Goal: Task Accomplishment & Management: Manage account settings

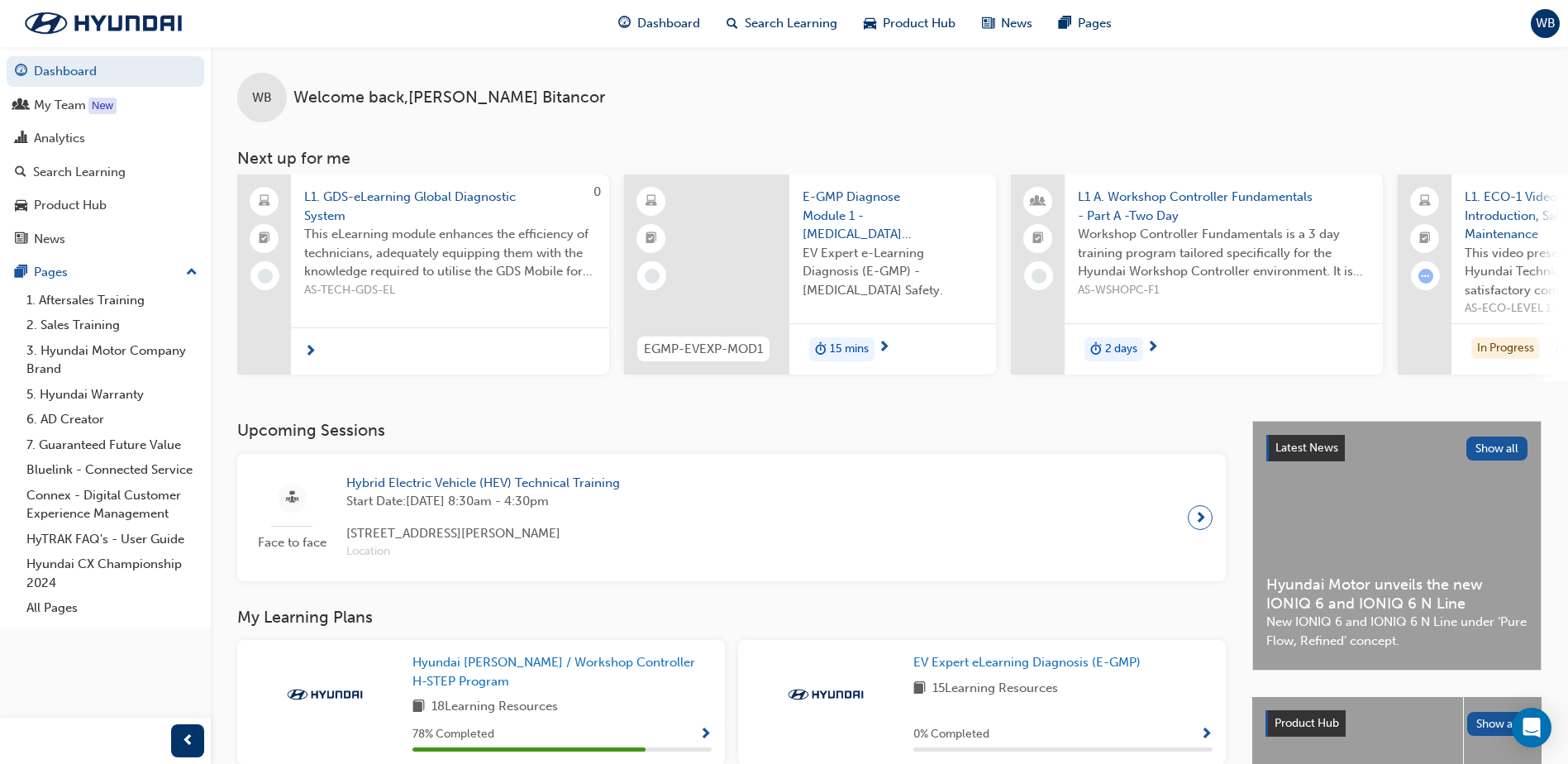
click at [481, 489] on span "Hybrid Electric Vehicle (HEV) Technical Training" at bounding box center [483, 484] width 274 height 19
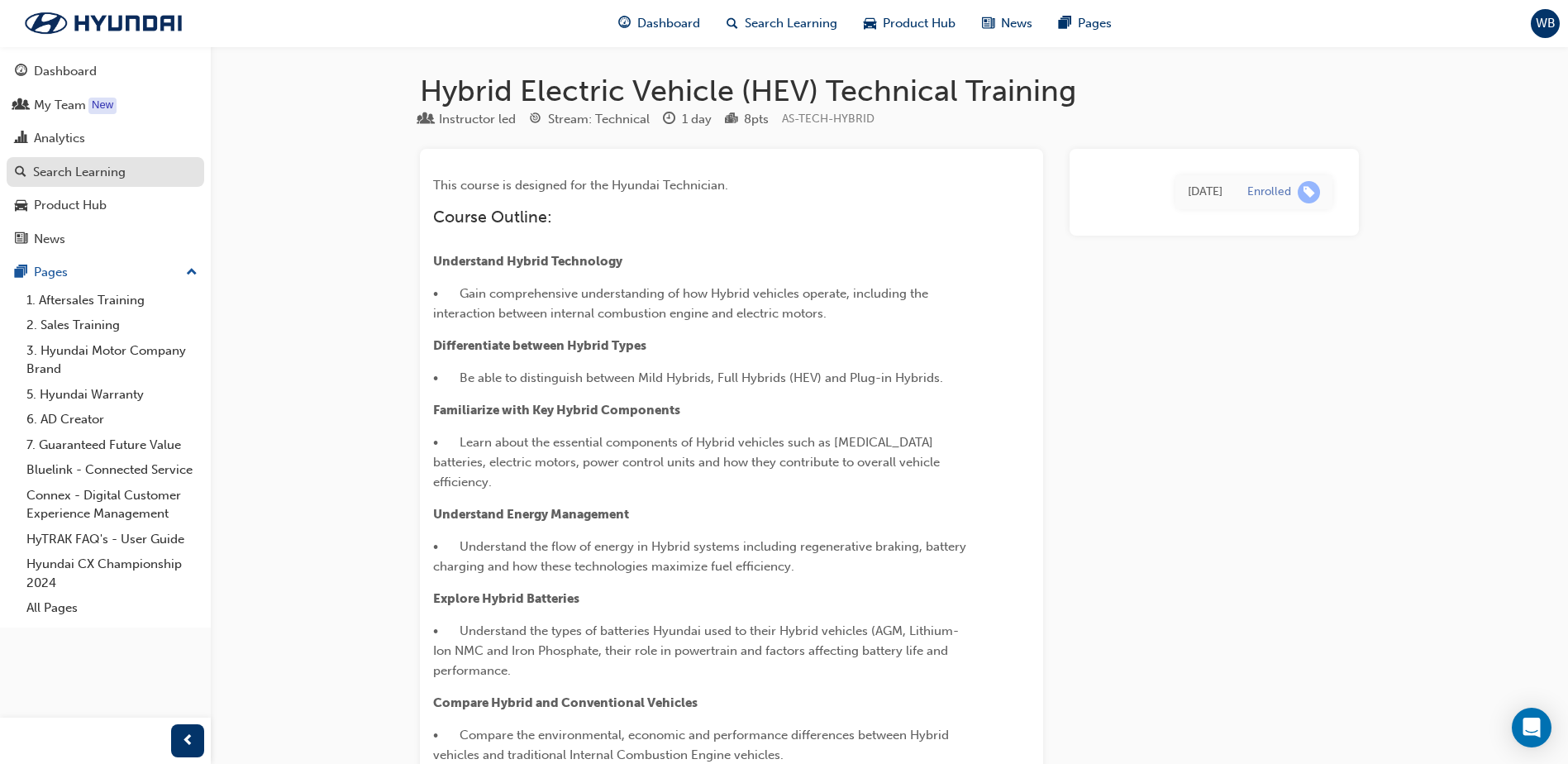
click at [96, 172] on div "Search Learning" at bounding box center [79, 172] width 93 height 19
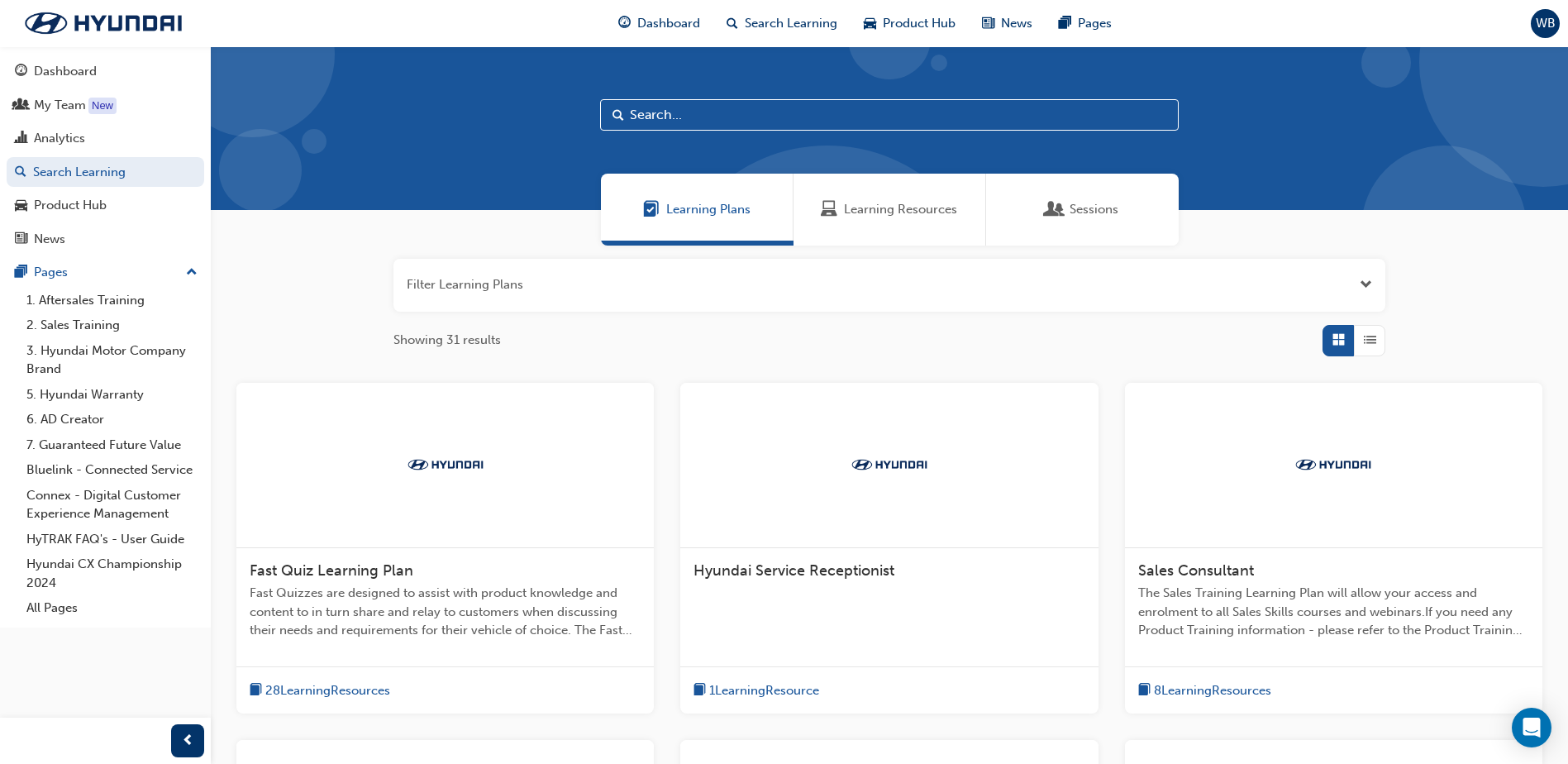
click at [1083, 220] on div "Sessions" at bounding box center [1083, 209] width 193 height 72
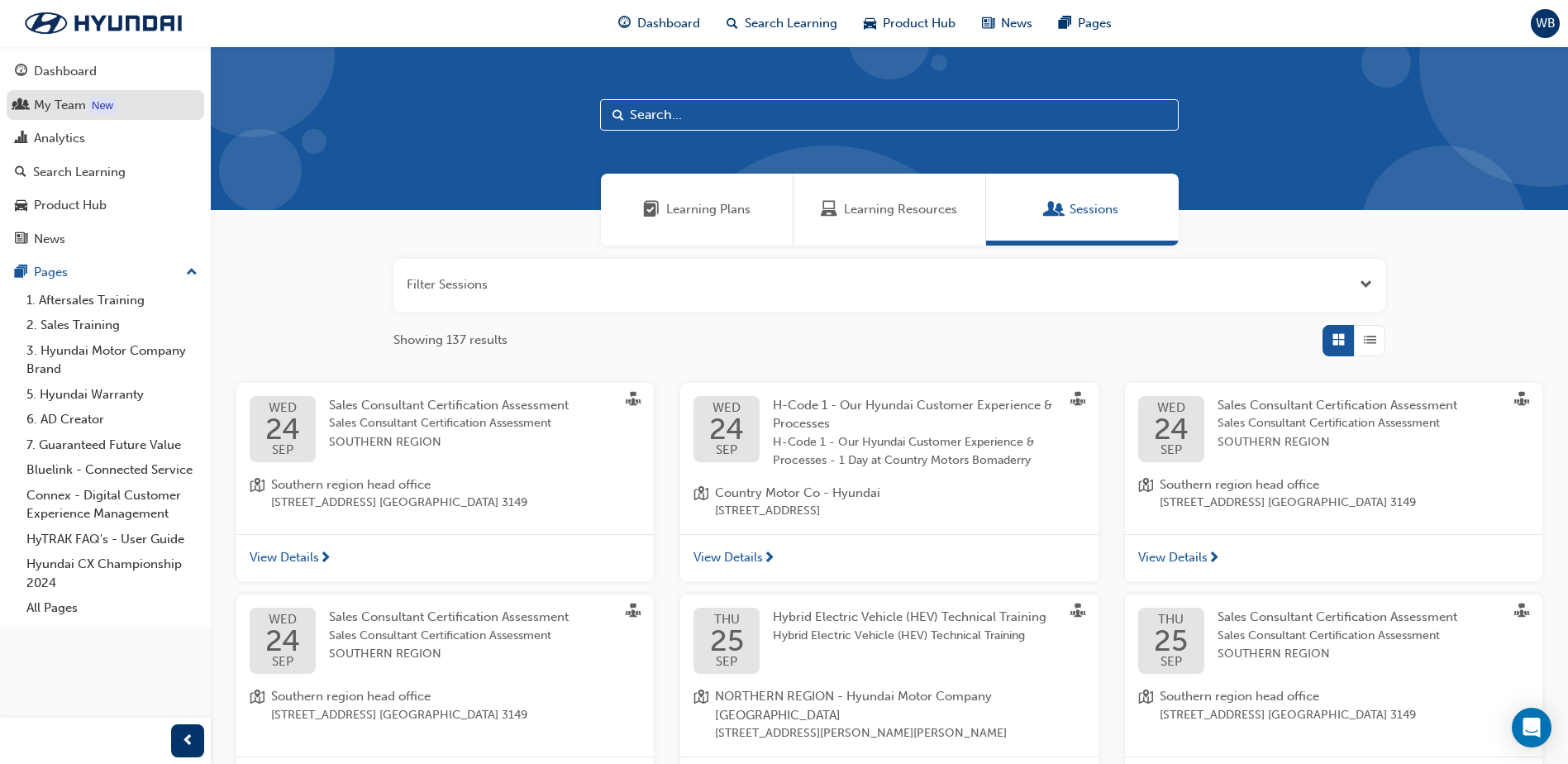
click at [60, 100] on div "My Team" at bounding box center [59, 106] width 52 height 19
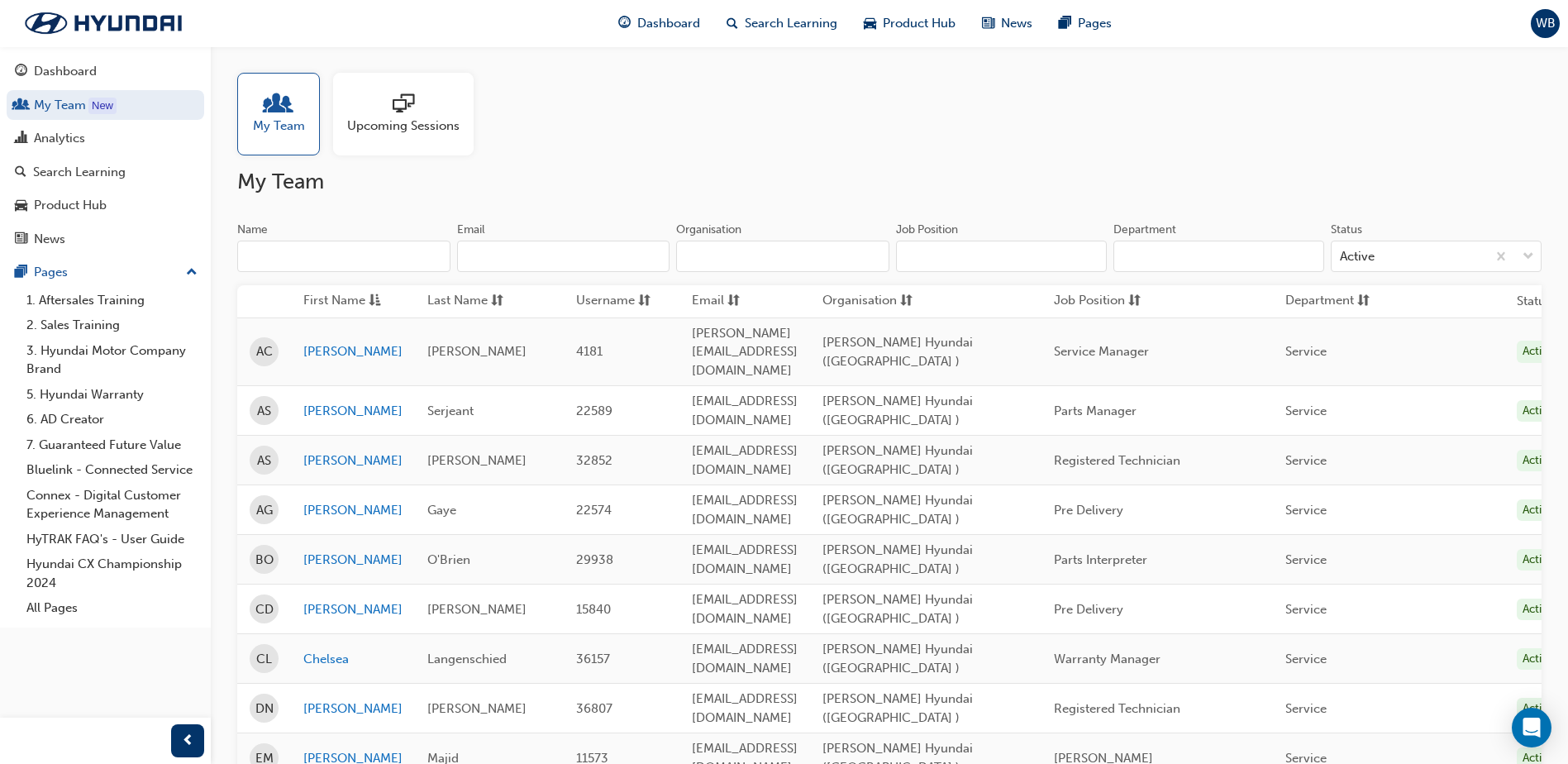
click at [395, 120] on span "Upcoming Sessions" at bounding box center [403, 126] width 112 height 19
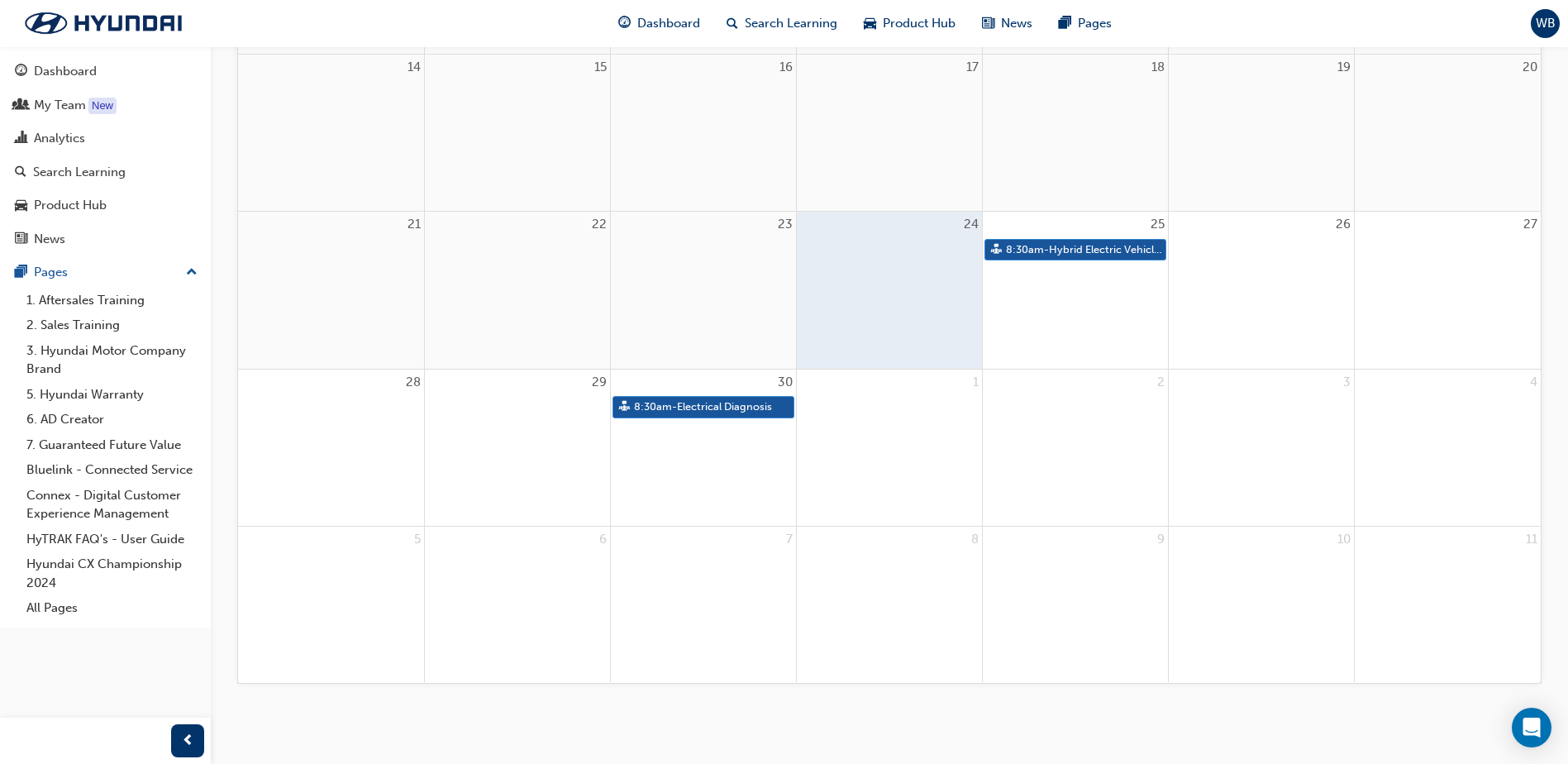
scroll to position [554, 0]
click at [1053, 278] on div "25 8:30am - Hybrid Electric Vehicle (HEV) Technical Training" at bounding box center [1076, 289] width 186 height 157
click at [1062, 247] on link "8:30am - Hybrid Electric Vehicle (HEV) Technical Training" at bounding box center [1076, 248] width 182 height 22
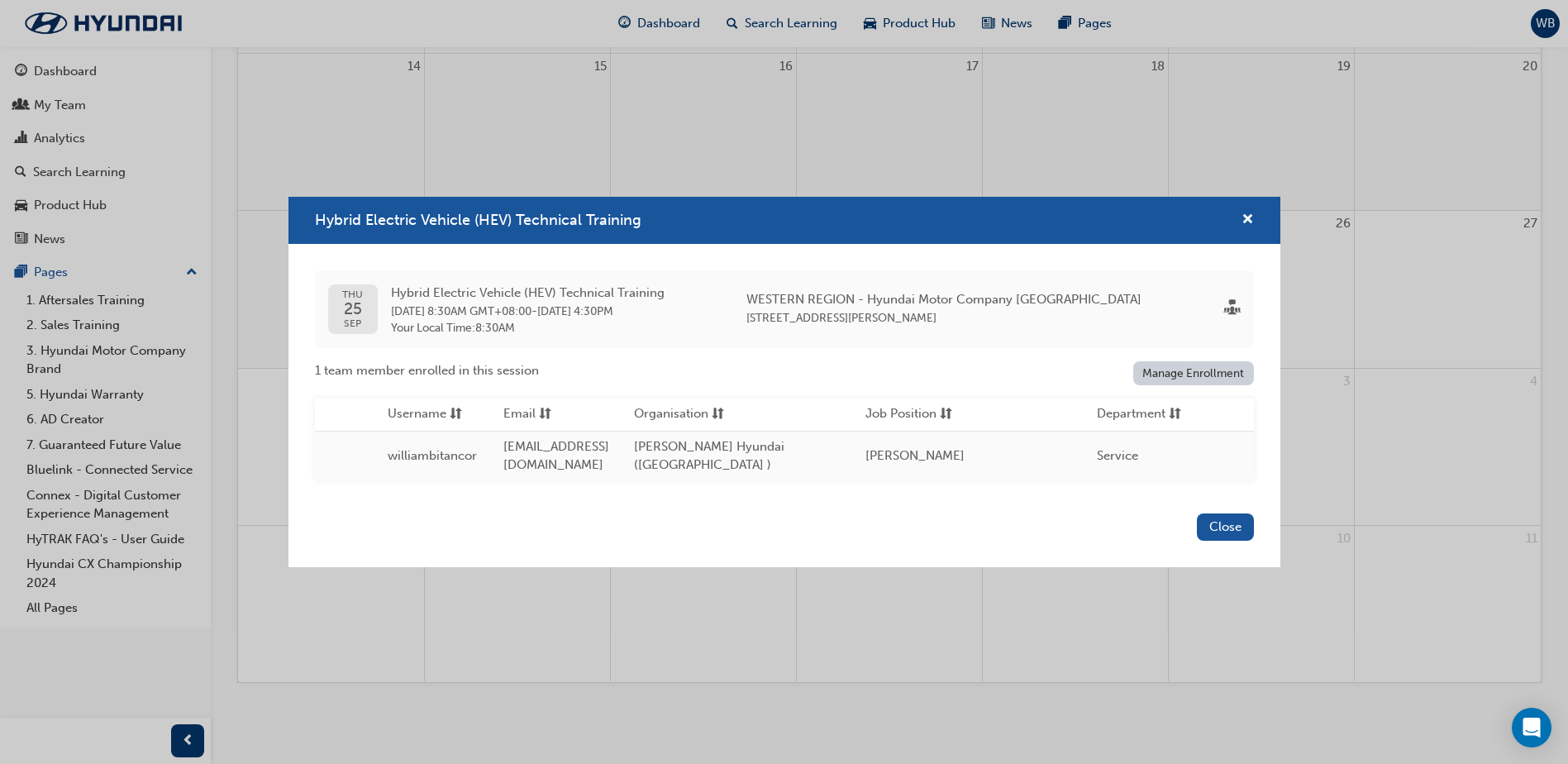
scroll to position [0, 0]
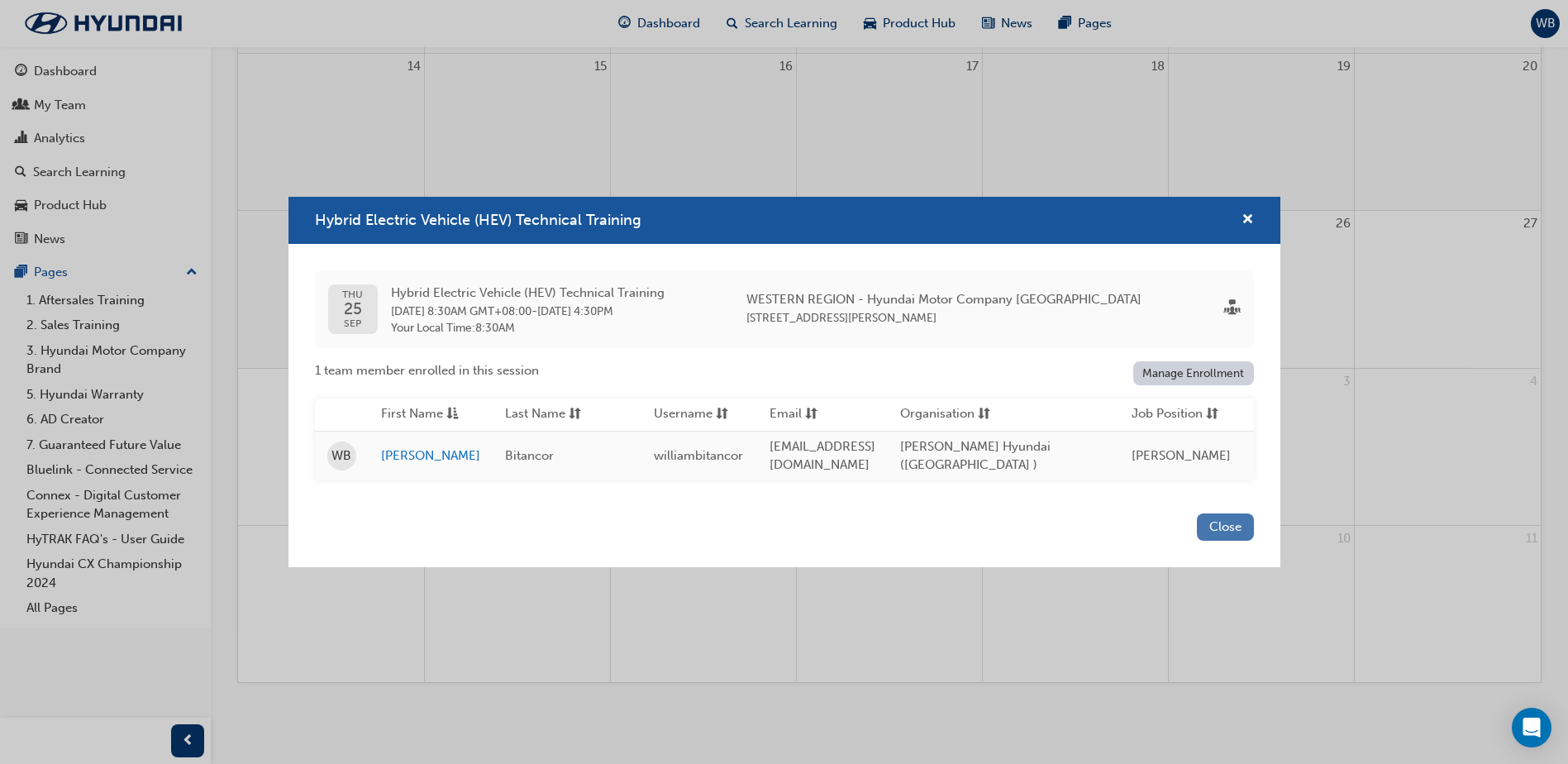
click at [1228, 525] on button "Close" at bounding box center [1225, 527] width 57 height 27
